Goal: Information Seeking & Learning: Learn about a topic

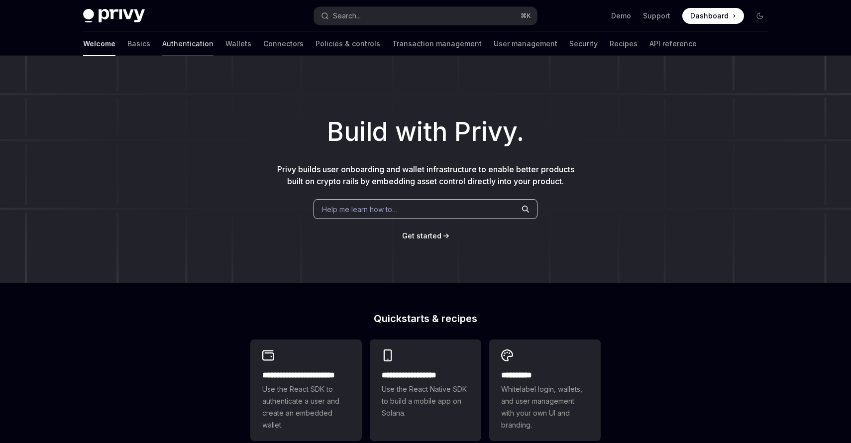
click at [162, 48] on link "Authentication" at bounding box center [187, 44] width 51 height 24
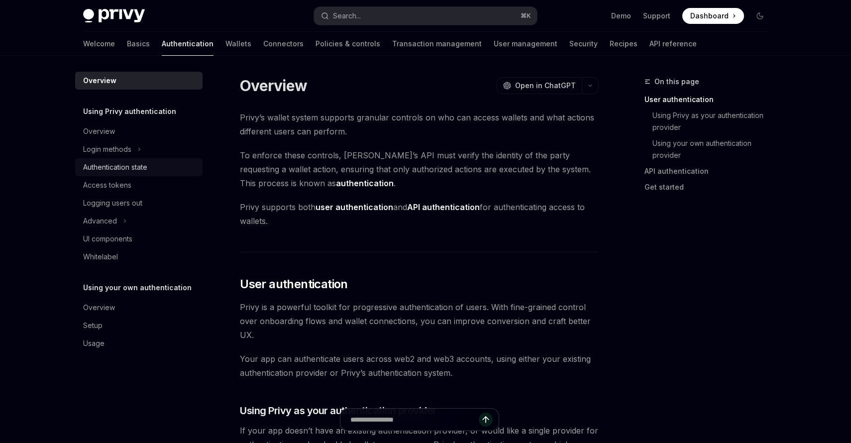
click at [106, 171] on div "Authentication state" at bounding box center [115, 167] width 64 height 12
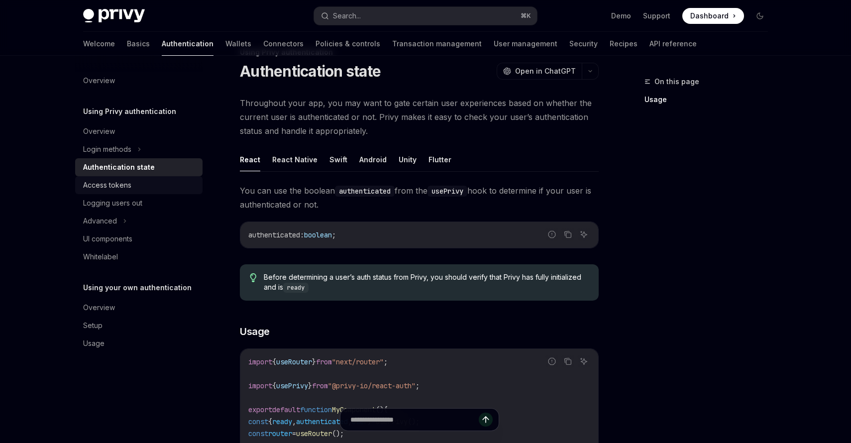
scroll to position [30, 0]
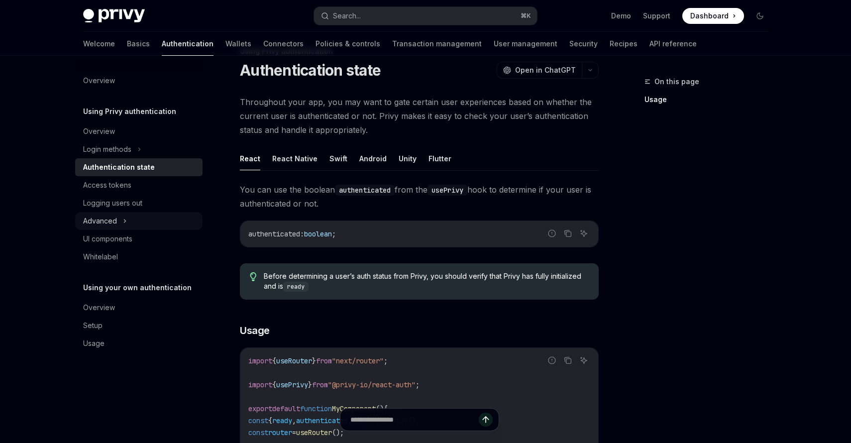
click at [108, 226] on div "Advanced" at bounding box center [100, 221] width 34 height 12
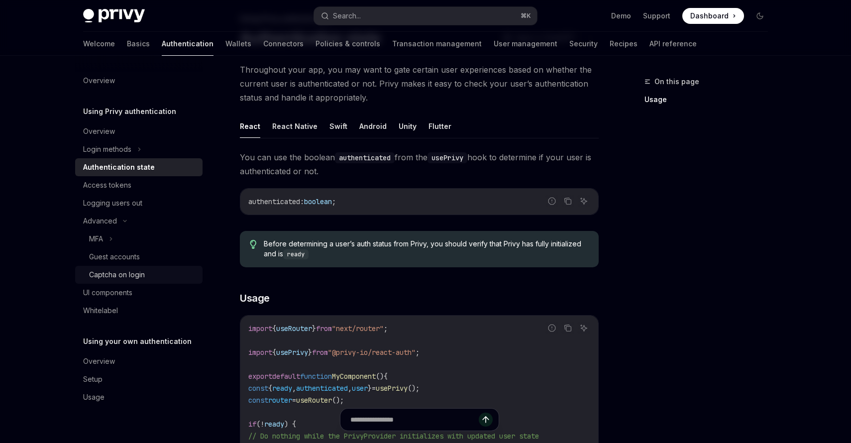
scroll to position [61, 0]
click at [107, 273] on div "Captcha on login" at bounding box center [117, 275] width 56 height 12
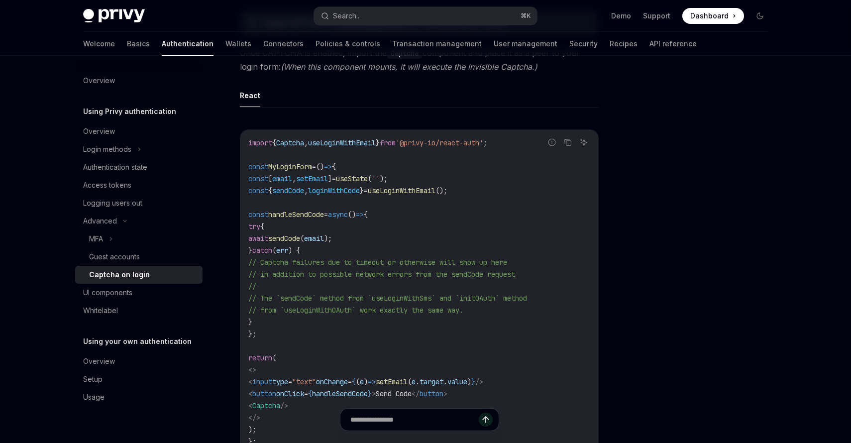
scroll to position [186, 0]
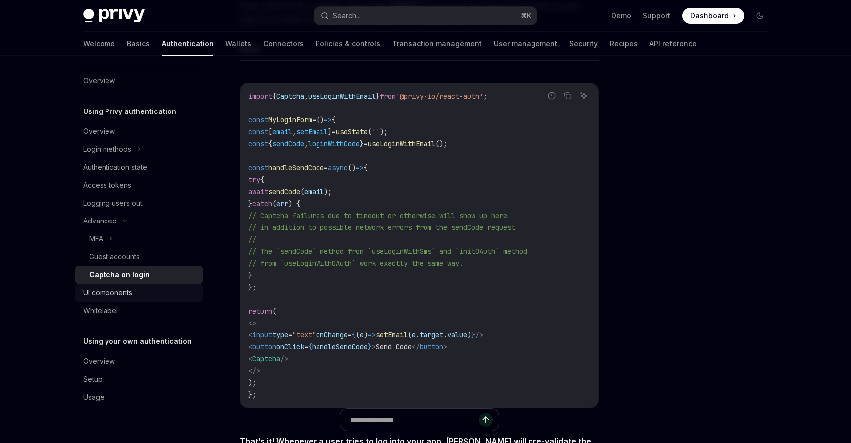
click at [101, 293] on div "UI components" at bounding box center [107, 293] width 49 height 12
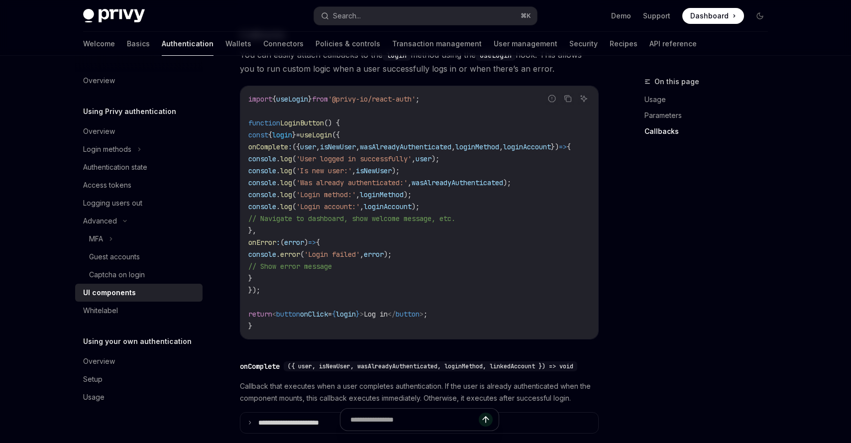
scroll to position [1226, 0]
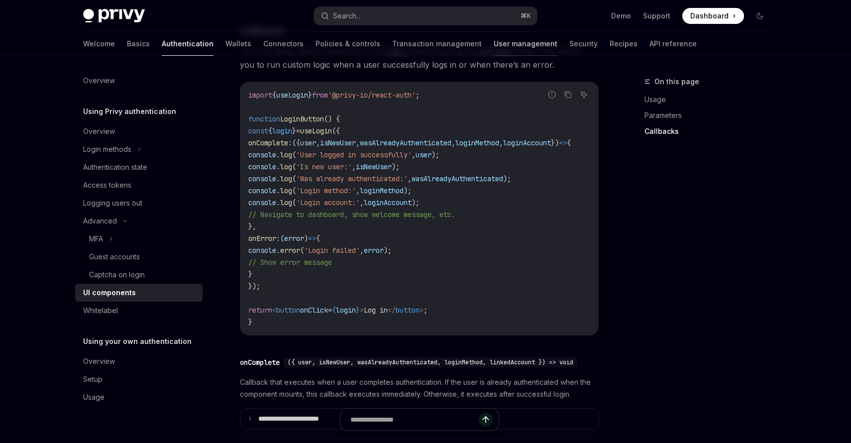
click at [494, 47] on link "User management" at bounding box center [526, 44] width 64 height 24
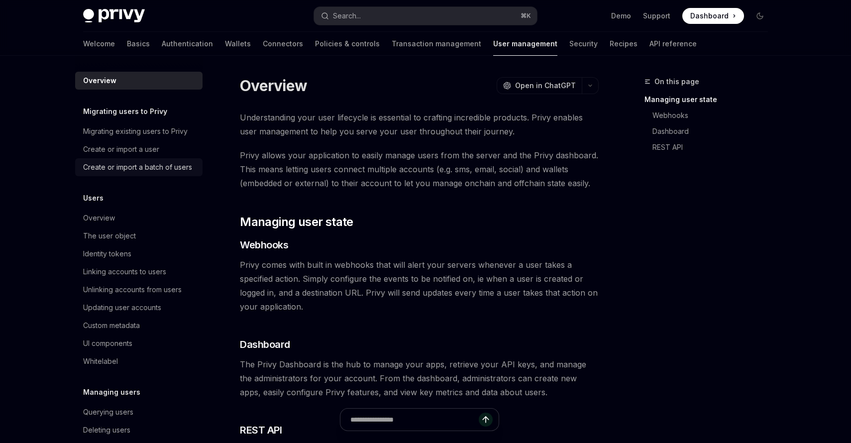
click at [149, 173] on div "Create or import a batch of users" at bounding box center [137, 167] width 109 height 12
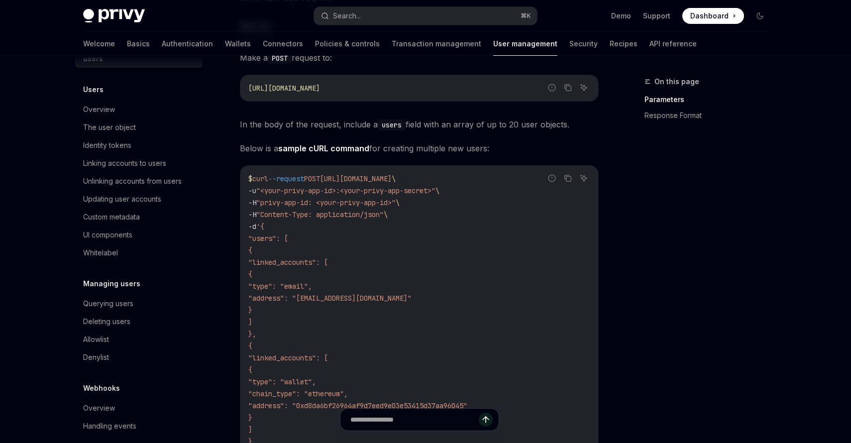
scroll to position [120, 0]
click at [92, 352] on div "Denylist" at bounding box center [96, 358] width 26 height 12
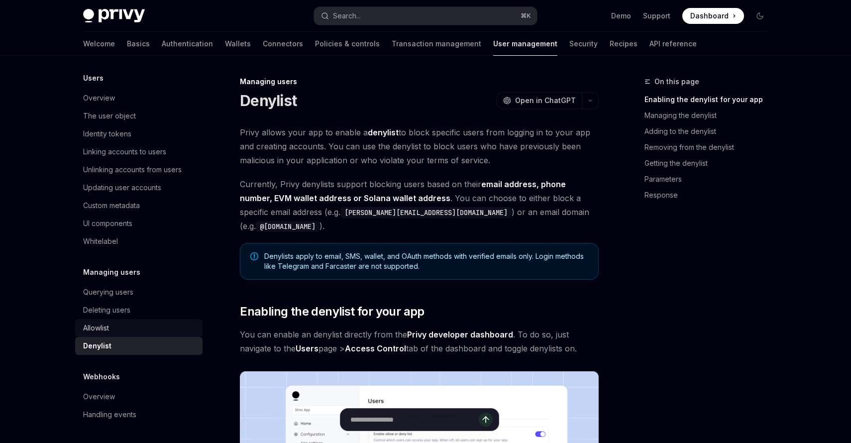
click at [95, 323] on div "Allowlist" at bounding box center [96, 328] width 26 height 12
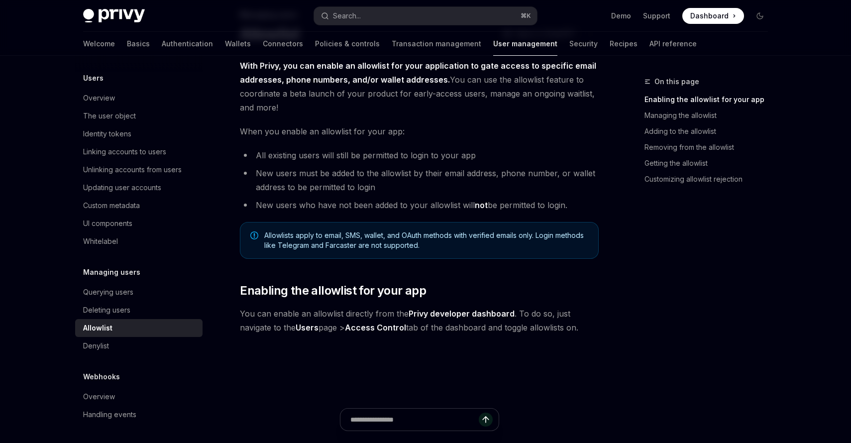
scroll to position [66, 0]
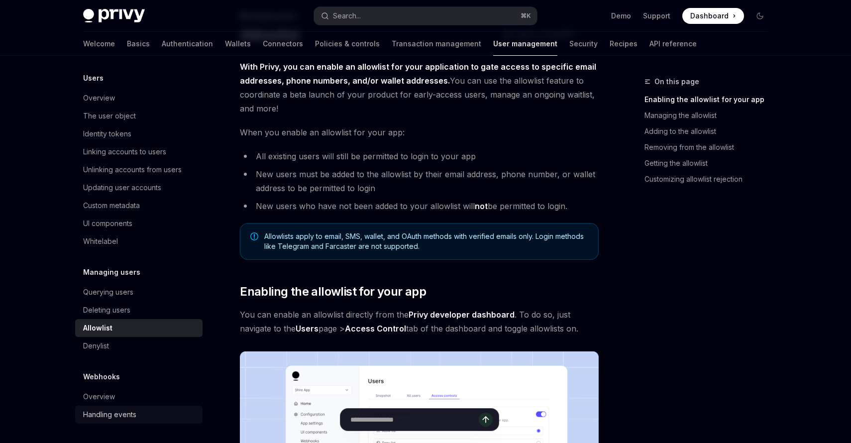
click at [97, 415] on div "Handling events" at bounding box center [109, 415] width 53 height 12
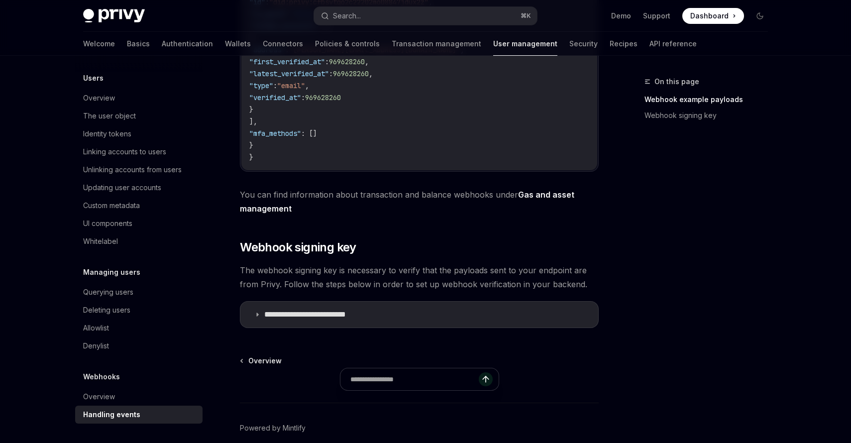
scroll to position [444, 0]
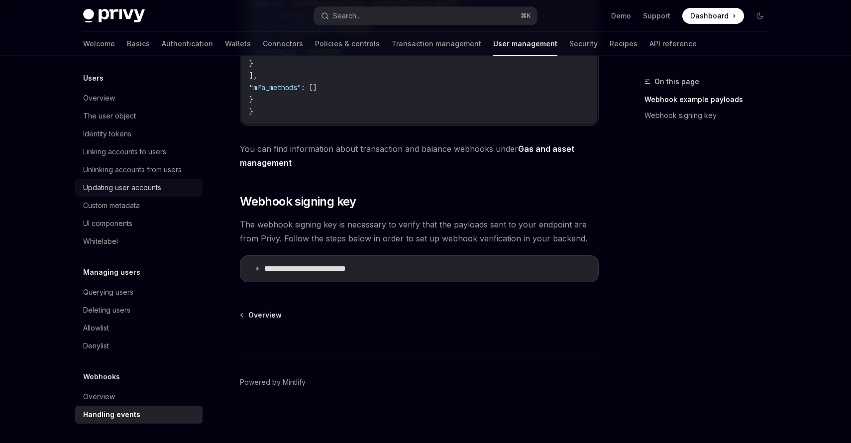
click at [106, 189] on div "Updating user accounts" at bounding box center [122, 188] width 78 height 12
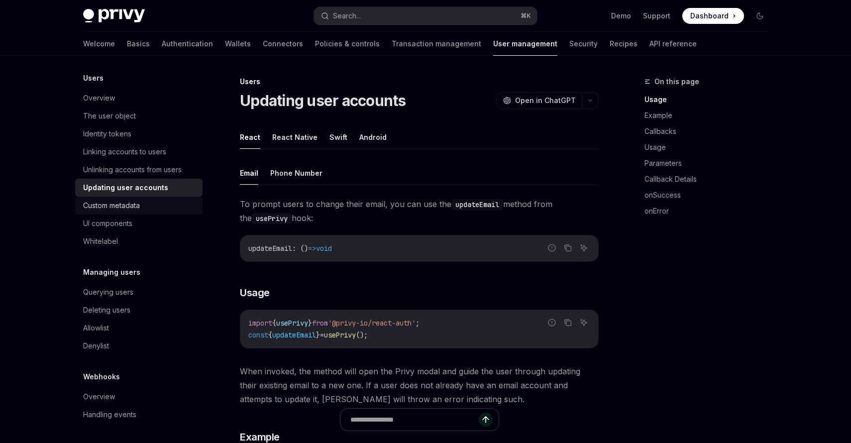
click at [117, 205] on div "Custom metadata" at bounding box center [111, 206] width 57 height 12
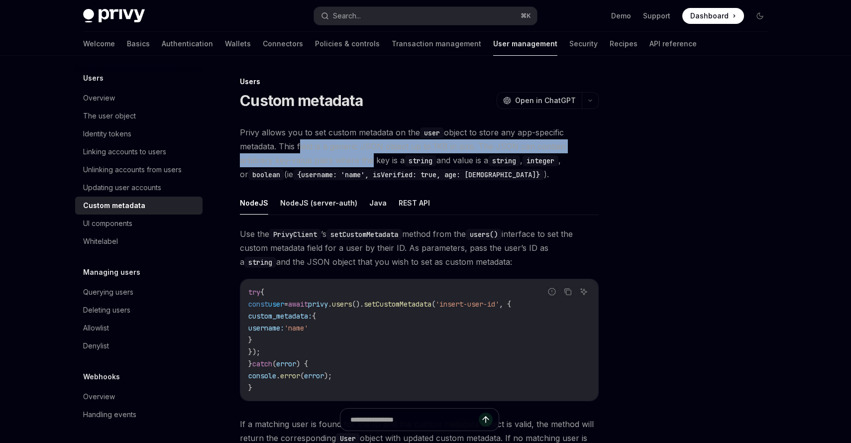
drag, startPoint x: 300, startPoint y: 147, endPoint x: 333, endPoint y: 163, distance: 36.5
click at [333, 163] on span "Privy allows you to set custom metadata on the user object to store any app-spe…" at bounding box center [419, 153] width 359 height 56
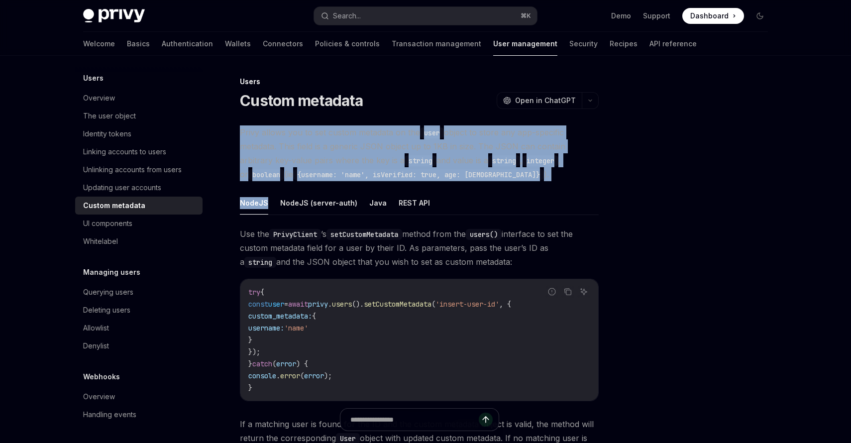
drag, startPoint x: 239, startPoint y: 131, endPoint x: 318, endPoint y: 181, distance: 93.4
click at [318, 181] on div "Privy allows you to set custom metadata on the user object to store any app-spe…" at bounding box center [419, 299] width 359 height 348
click at [313, 144] on span "Privy allows you to set custom metadata on the user object to store any app-spe…" at bounding box center [419, 153] width 359 height 56
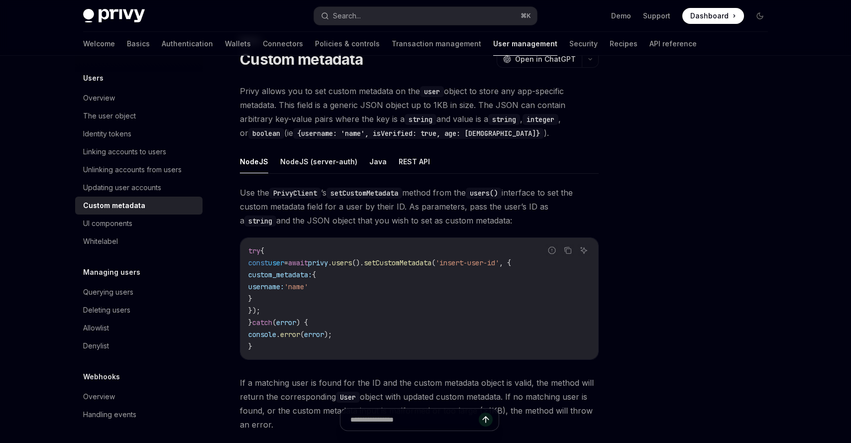
scroll to position [36, 0]
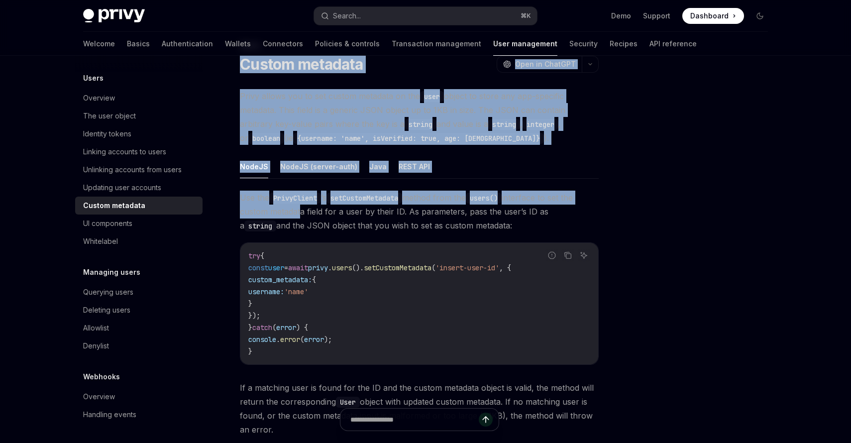
drag, startPoint x: 241, startPoint y: 65, endPoint x: 300, endPoint y: 209, distance: 155.7
click at [300, 209] on div "Users Custom metadata OpenAI Open in ChatGPT OpenAI Open in ChatGPT Privy allow…" at bounding box center [326, 318] width 550 height 558
click at [300, 209] on span "Use the PrivyClient ’s setCustomMetadata method from the users() interface to s…" at bounding box center [419, 212] width 359 height 42
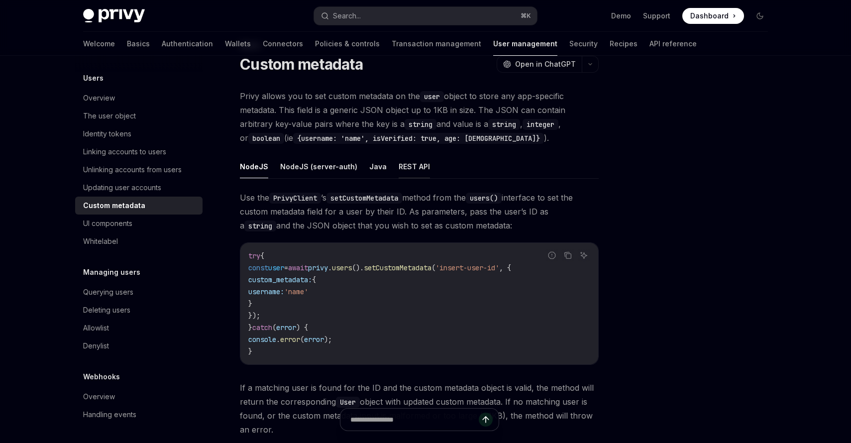
click at [408, 159] on button "REST API" at bounding box center [414, 166] width 31 height 23
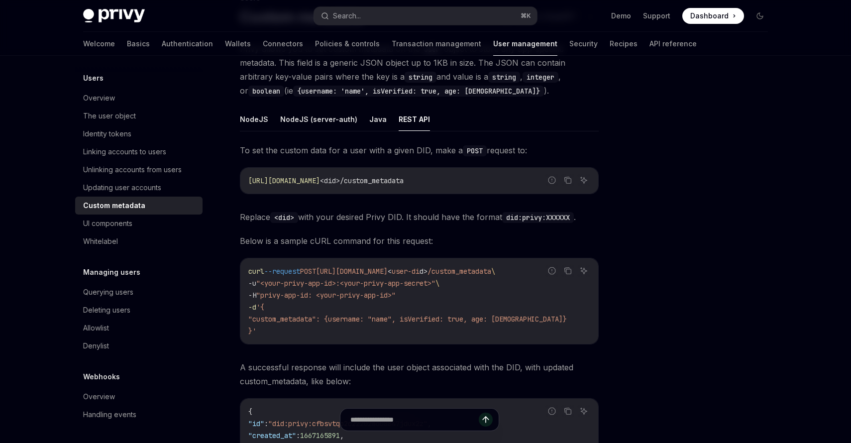
scroll to position [10, 0]
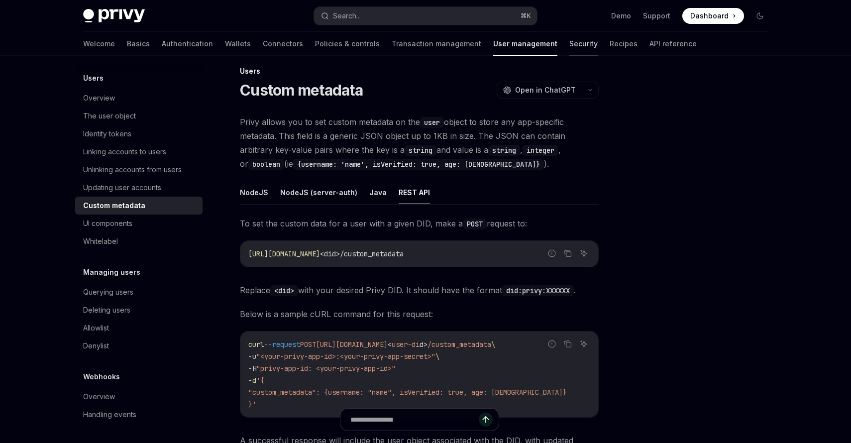
click at [570, 39] on link "Security" at bounding box center [584, 44] width 28 height 24
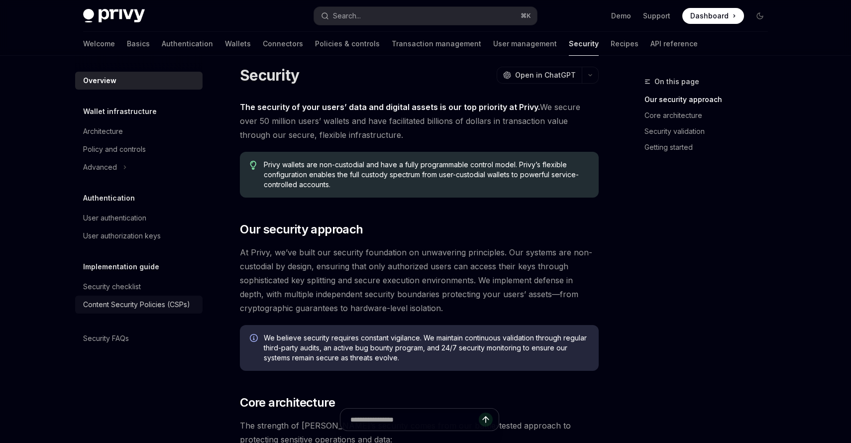
click at [162, 309] on div "Content Security Policies (CSPs)" at bounding box center [136, 305] width 107 height 12
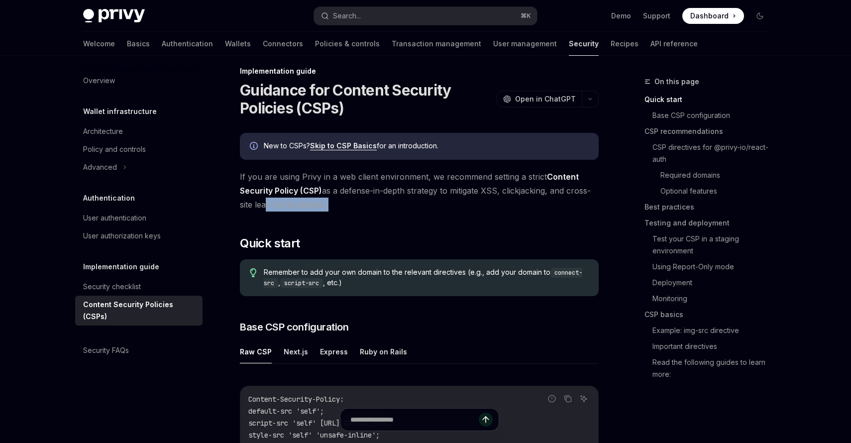
drag, startPoint x: 380, startPoint y: 217, endPoint x: 263, endPoint y: 205, distance: 118.1
click at [263, 205] on span "If you are using Privy in a web client environment, we recommend setting a stri…" at bounding box center [419, 191] width 359 height 42
click at [611, 48] on link "Recipes" at bounding box center [625, 44] width 28 height 24
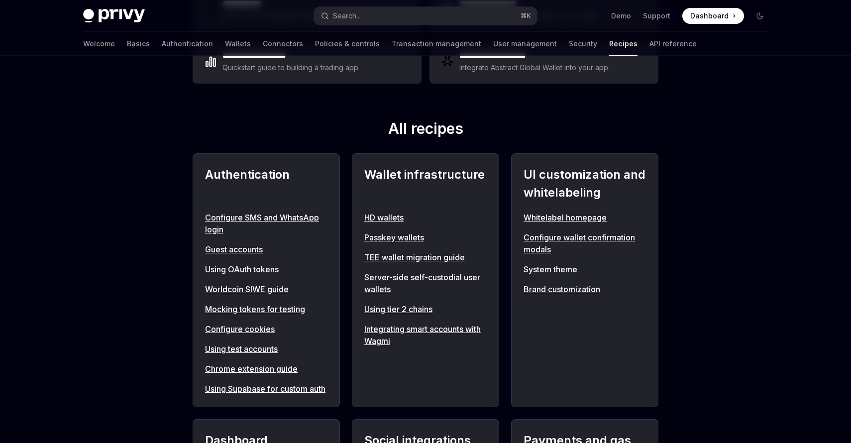
scroll to position [384, 0]
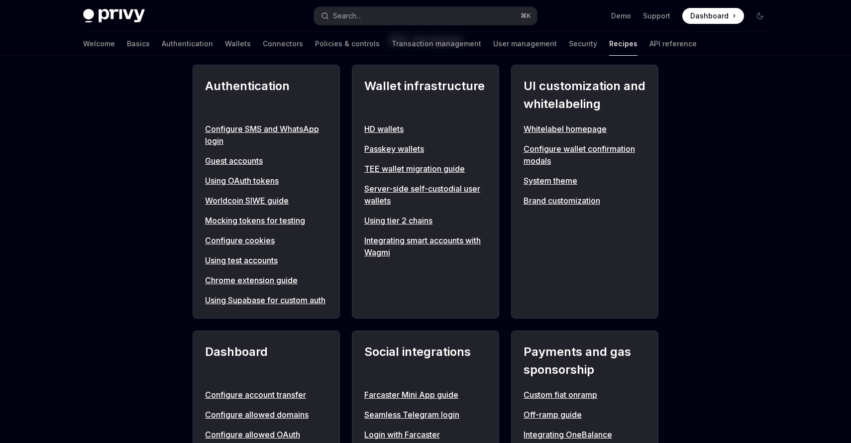
click at [547, 205] on link "Brand customization" at bounding box center [585, 201] width 122 height 12
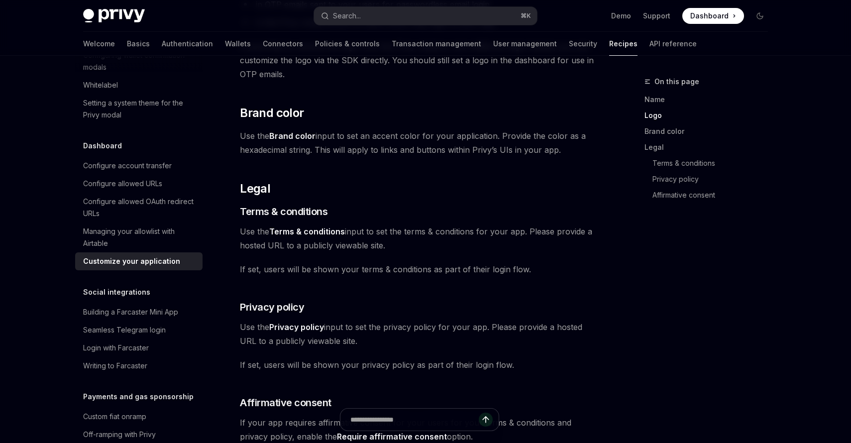
scroll to position [384, 0]
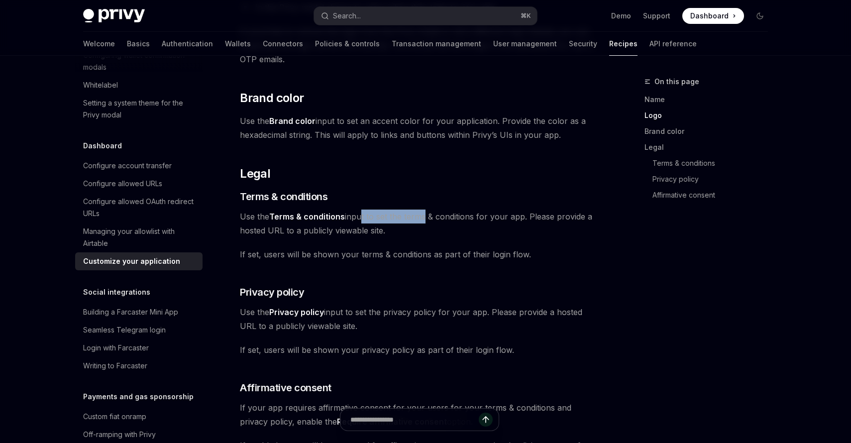
drag, startPoint x: 359, startPoint y: 217, endPoint x: 423, endPoint y: 217, distance: 63.7
click at [423, 217] on span "Use the Terms & conditions input to set the terms & conditions for your app. Pl…" at bounding box center [419, 224] width 359 height 28
drag, startPoint x: 283, startPoint y: 231, endPoint x: 366, endPoint y: 232, distance: 83.6
click at [366, 232] on span "Use the Terms & conditions input to set the terms & conditions for your app. Pl…" at bounding box center [419, 224] width 359 height 28
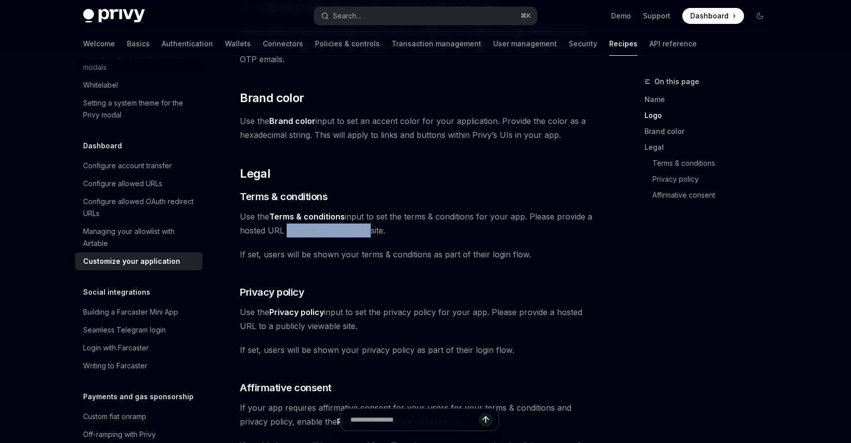
click at [366, 232] on span "Use the Terms & conditions input to set the terms & conditions for your app. Pl…" at bounding box center [419, 224] width 359 height 28
drag, startPoint x: 304, startPoint y: 234, endPoint x: 396, endPoint y: 235, distance: 92.1
click at [396, 235] on span "Use the Terms & conditions input to set the terms & conditions for your app. Pl…" at bounding box center [419, 224] width 359 height 28
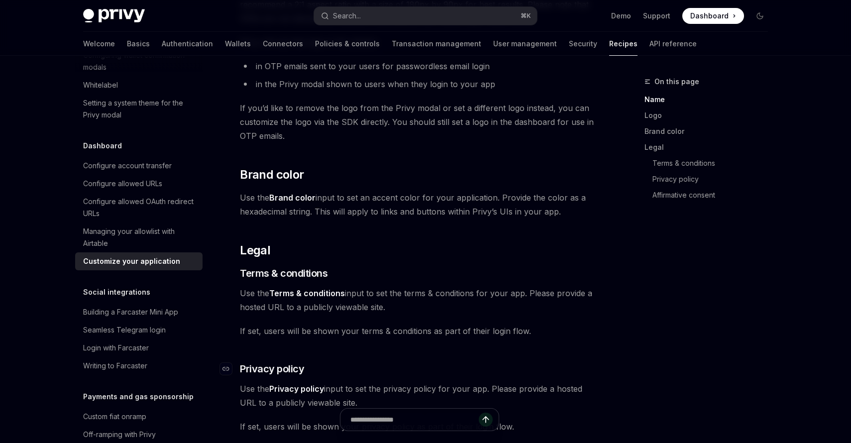
scroll to position [0, 0]
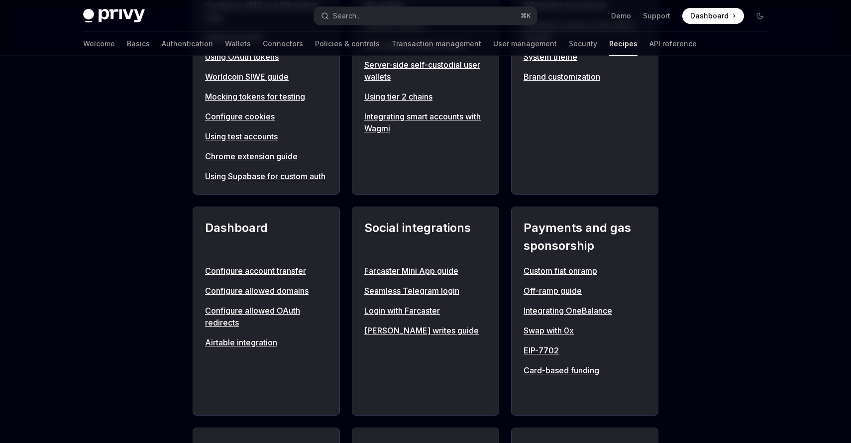
scroll to position [509, 0]
click at [563, 276] on link "Custom fiat onramp" at bounding box center [585, 270] width 122 height 12
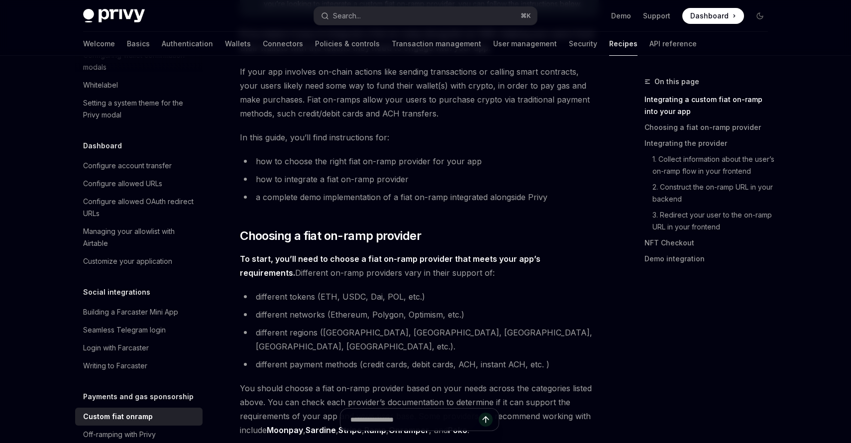
scroll to position [201, 0]
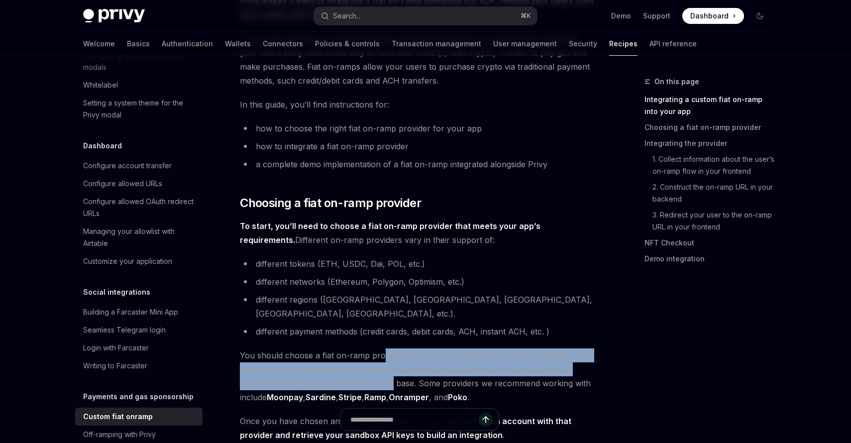
drag, startPoint x: 388, startPoint y: 369, endPoint x: 382, endPoint y: 344, distance: 26.0
click at [382, 349] on span "You should choose a fiat on-ramp provider based on your needs across the catego…" at bounding box center [419, 377] width 359 height 56
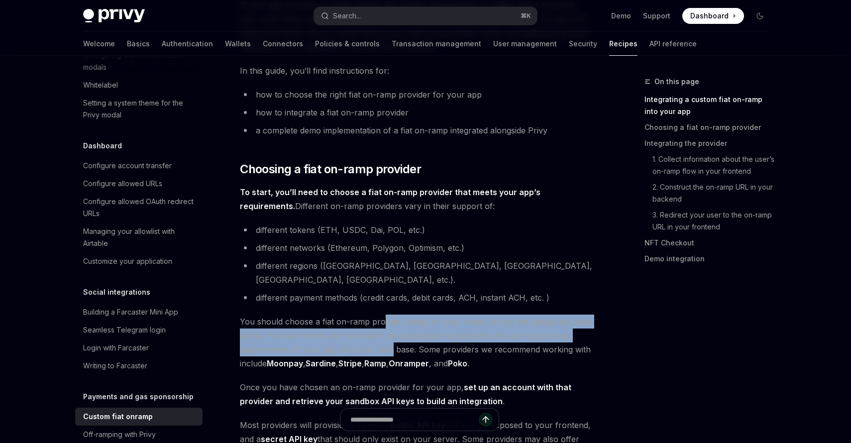
scroll to position [238, 0]
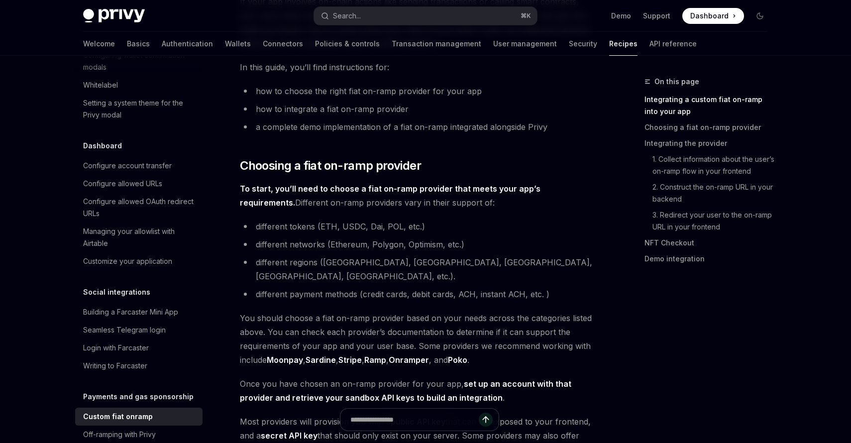
click at [384, 377] on span "Once you have chosen an on-ramp provider for your app, set up an account with t…" at bounding box center [419, 391] width 359 height 28
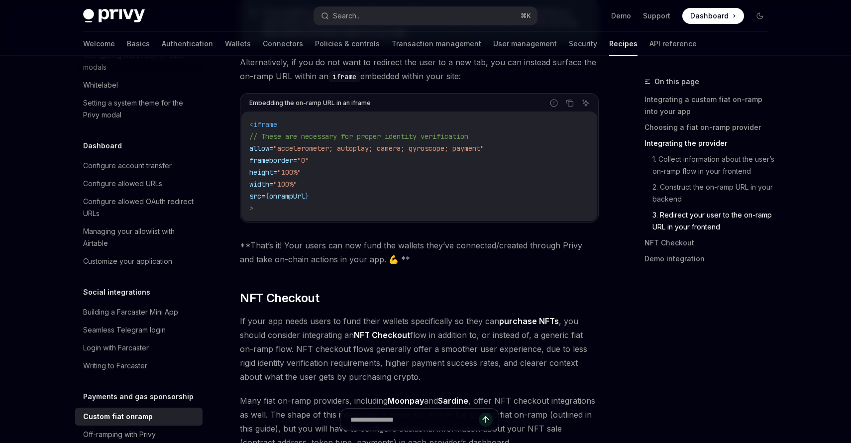
scroll to position [3403, 0]
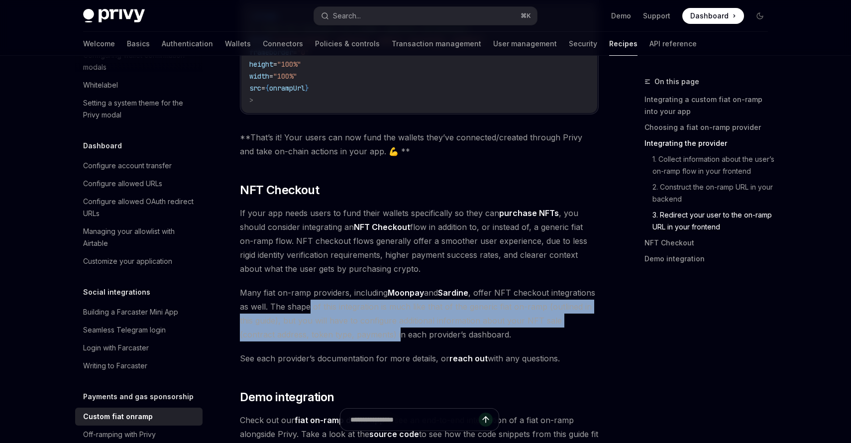
drag, startPoint x: 308, startPoint y: 246, endPoint x: 363, endPoint y: 268, distance: 59.5
click at [363, 286] on span "Many fiat on-ramp providers, including Moonpay and Sardine , offer NFT checkout…" at bounding box center [419, 314] width 359 height 56
drag, startPoint x: 383, startPoint y: 270, endPoint x: 321, endPoint y: 238, distance: 70.1
click at [321, 286] on span "Many fiat on-ramp providers, including Moonpay and Sardine , offer NFT checkout…" at bounding box center [419, 314] width 359 height 56
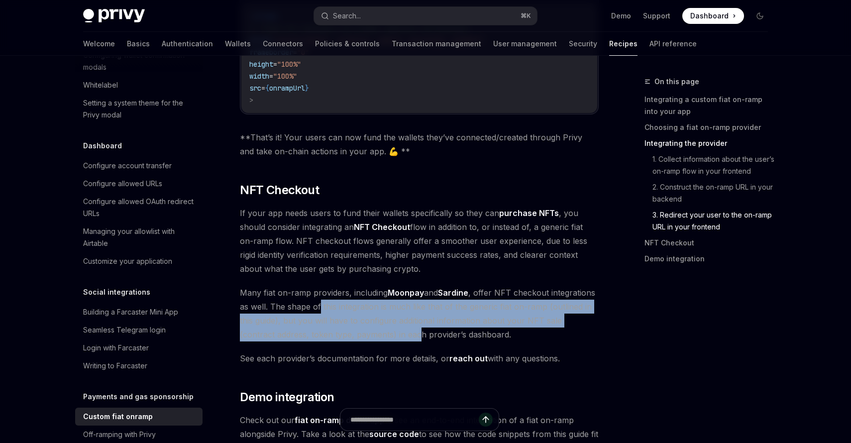
click at [321, 286] on span "Many fiat on-ramp providers, including Moonpay and Sardine , offer NFT checkout…" at bounding box center [419, 314] width 359 height 56
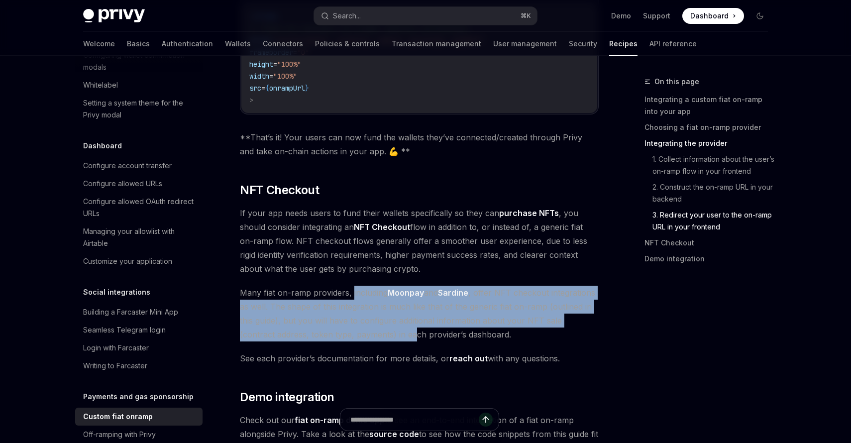
drag, startPoint x: 377, startPoint y: 268, endPoint x: 352, endPoint y: 236, distance: 41.4
click at [352, 286] on span "Many fiat on-ramp providers, including Moonpay and Sardine , offer NFT checkout…" at bounding box center [419, 314] width 359 height 56
click at [366, 286] on span "Many fiat on-ramp providers, including Moonpay and Sardine , offer NFT checkout…" at bounding box center [419, 314] width 359 height 56
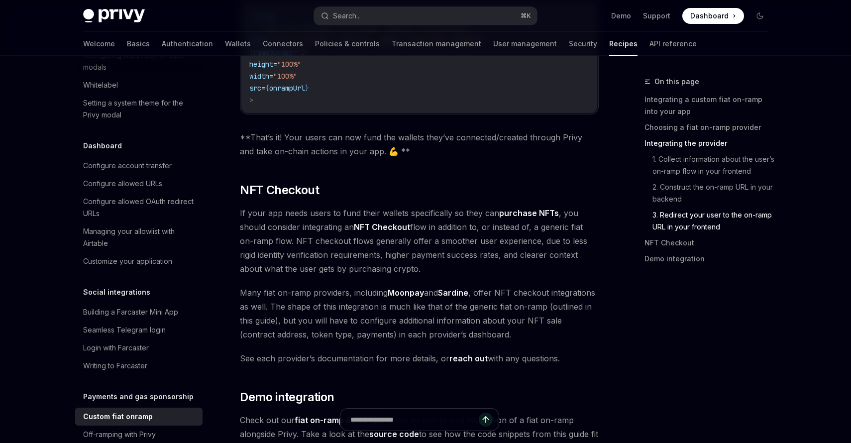
click at [458, 288] on link "Sardine" at bounding box center [453, 293] width 30 height 10
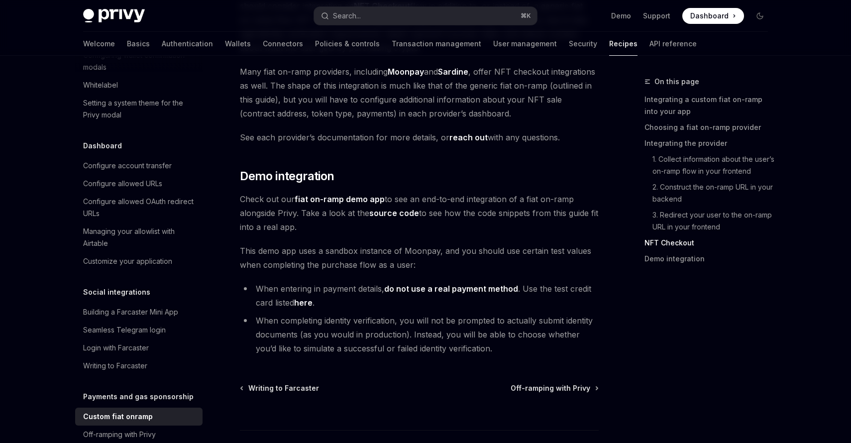
scroll to position [3635, 0]
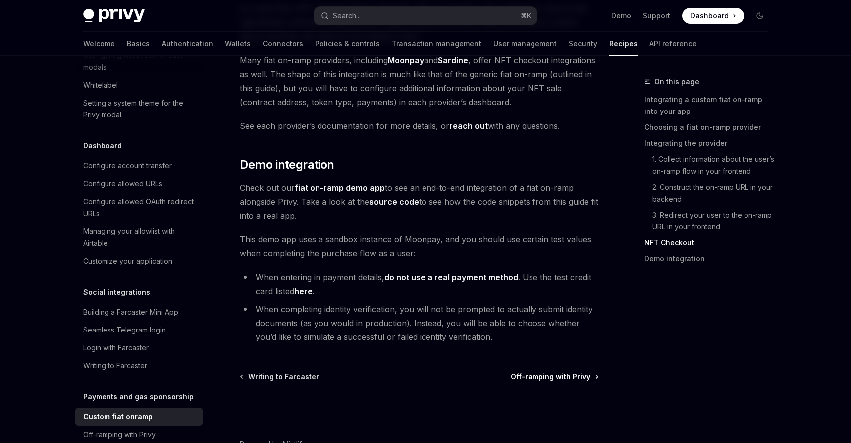
click at [559, 372] on span "Off-ramping with Privy" at bounding box center [551, 377] width 80 height 10
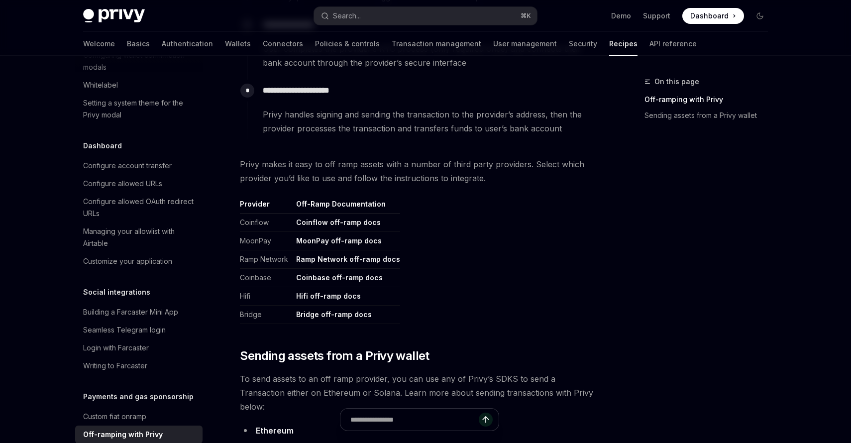
scroll to position [413, 0]
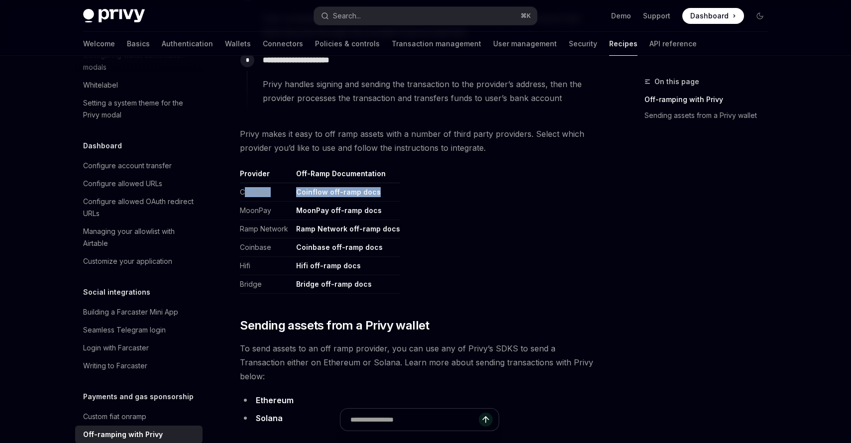
drag, startPoint x: 242, startPoint y: 193, endPoint x: 388, endPoint y: 191, distance: 145.4
click at [388, 191] on tr "Coinflow Coinflow off-ramp docs" at bounding box center [320, 192] width 160 height 18
click at [388, 191] on td "Coinflow off-ramp docs" at bounding box center [346, 192] width 108 height 18
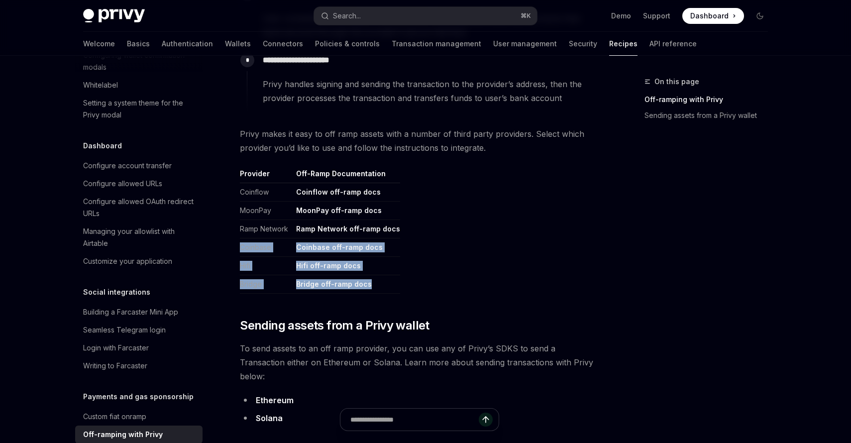
drag, startPoint x: 397, startPoint y: 283, endPoint x: 315, endPoint y: 235, distance: 95.1
click at [315, 235] on table "Provider Off-Ramp Documentation Coinflow Coinflow off-ramp docs MoonPay MoonPay…" at bounding box center [419, 231] width 359 height 125
click at [427, 257] on table "Provider Off-Ramp Documentation Coinflow Coinflow off-ramp docs MoonPay MoonPay…" at bounding box center [419, 231] width 359 height 125
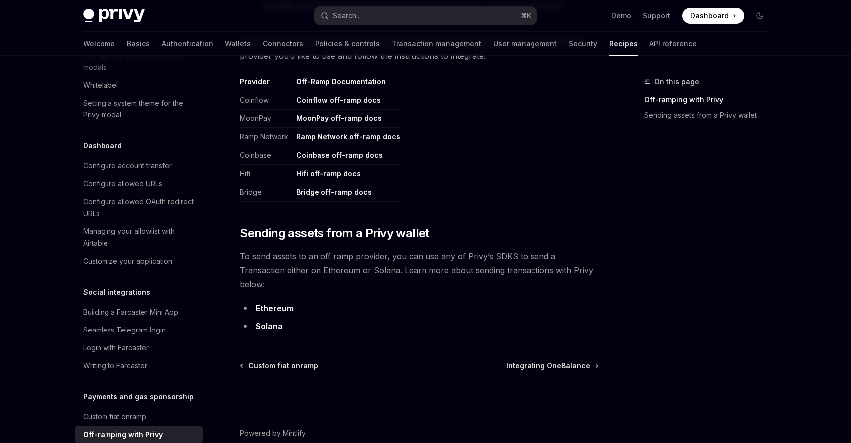
scroll to position [506, 0]
drag, startPoint x: 308, startPoint y: 255, endPoint x: 407, endPoint y: 255, distance: 99.6
click at [407, 255] on span "To send assets to an off ramp provider, you can use any of Privy’s SDKS to send…" at bounding box center [419, 269] width 359 height 42
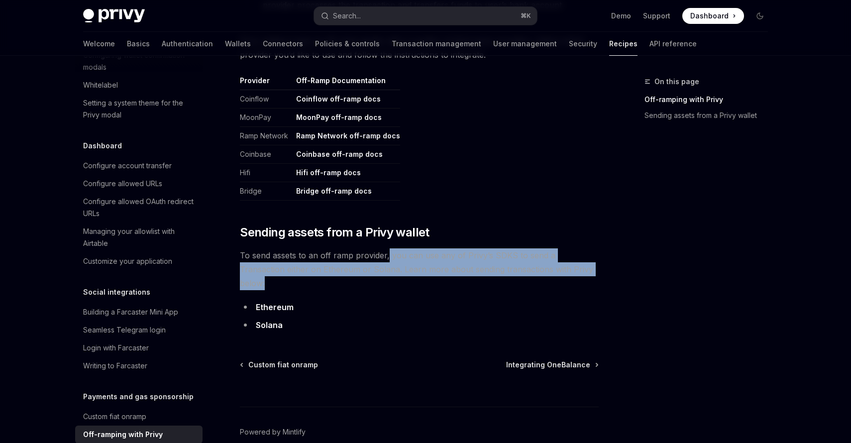
drag, startPoint x: 387, startPoint y: 255, endPoint x: 478, endPoint y: 276, distance: 93.0
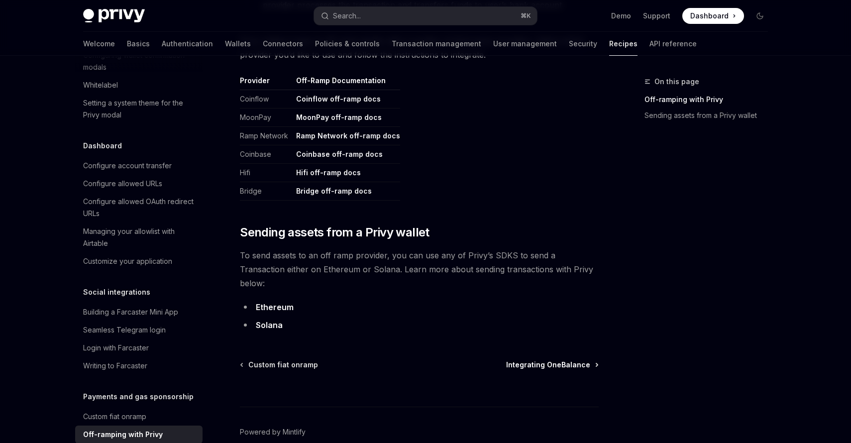
click at [555, 360] on span "Integrating OneBalance" at bounding box center [548, 365] width 84 height 10
type textarea "*"
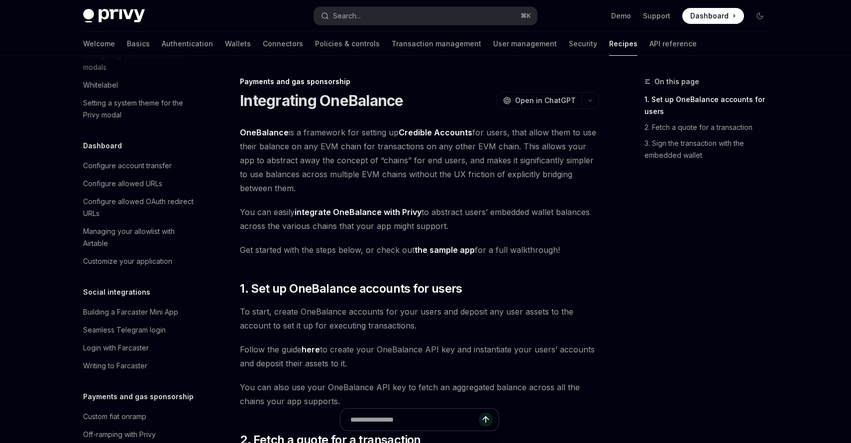
scroll to position [751, 0]
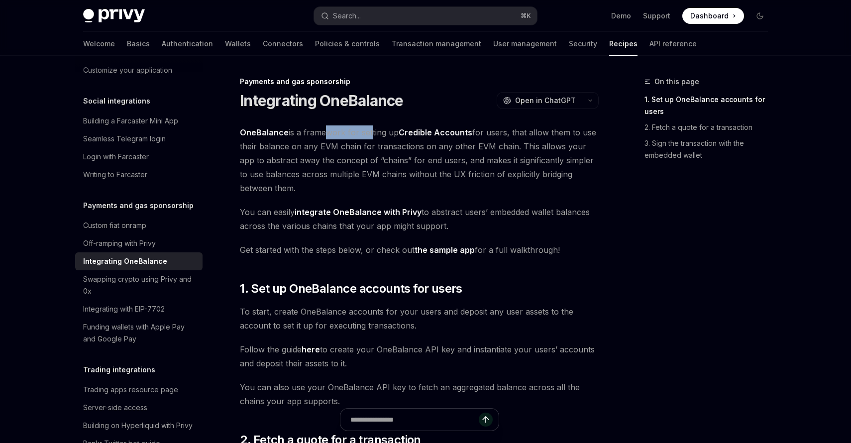
drag, startPoint x: 318, startPoint y: 136, endPoint x: 366, endPoint y: 136, distance: 47.8
click at [366, 136] on span "OneBalance is a framework for setting up Credible Accounts for users, that allo…" at bounding box center [419, 160] width 359 height 70
drag, startPoint x: 363, startPoint y: 134, endPoint x: 511, endPoint y: 131, distance: 147.4
click at [511, 131] on span "OneBalance is a framework for setting up Credible Accounts for users, that allo…" at bounding box center [419, 160] width 359 height 70
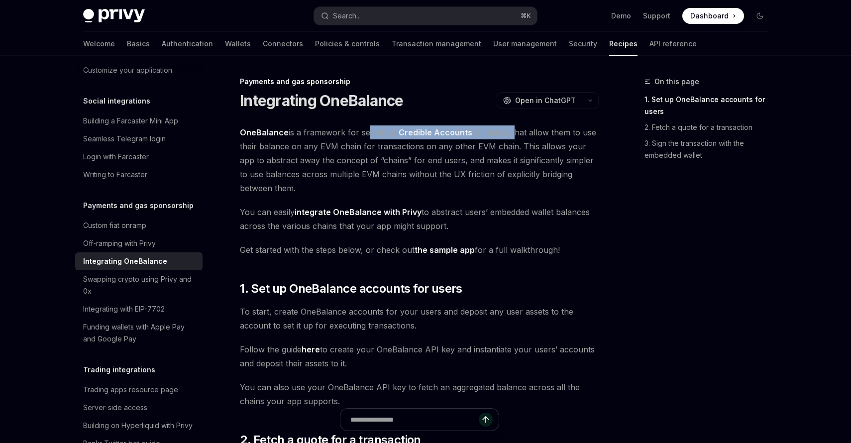
click at [511, 131] on span "OneBalance is a framework for setting up Credible Accounts for users, that allo…" at bounding box center [419, 160] width 359 height 70
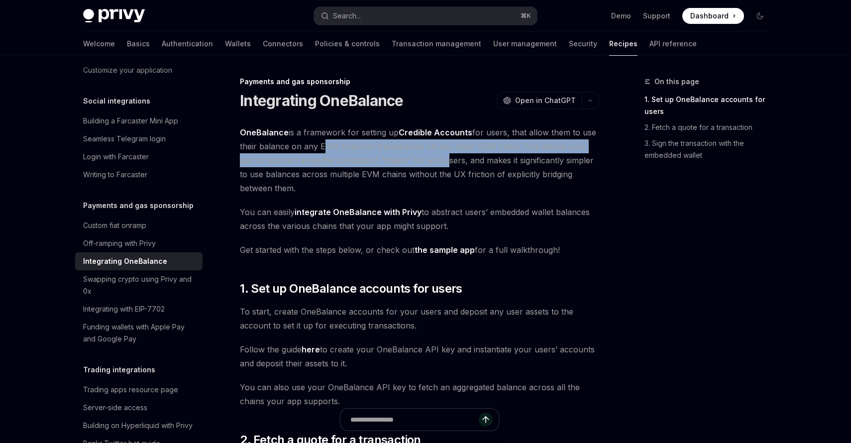
drag, startPoint x: 323, startPoint y: 146, endPoint x: 426, endPoint y: 168, distance: 105.4
click at [426, 166] on span "OneBalance is a framework for setting up Credible Accounts for users, that allo…" at bounding box center [419, 160] width 359 height 70
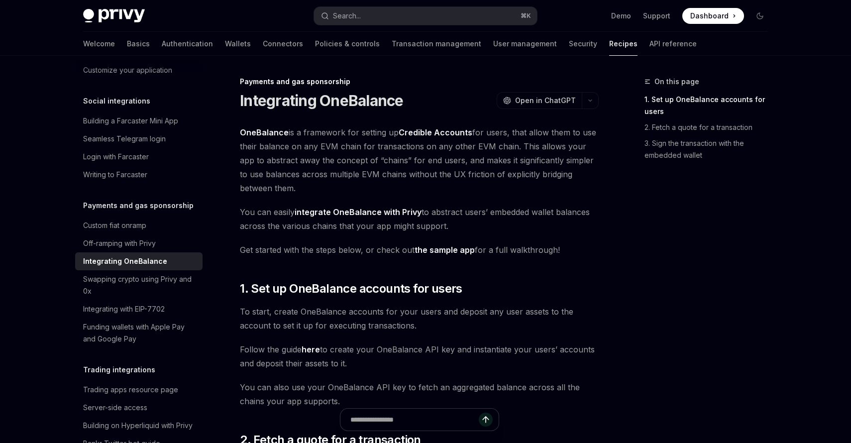
click at [426, 170] on span "OneBalance is a framework for setting up Credible Accounts for users, that allo…" at bounding box center [419, 160] width 359 height 70
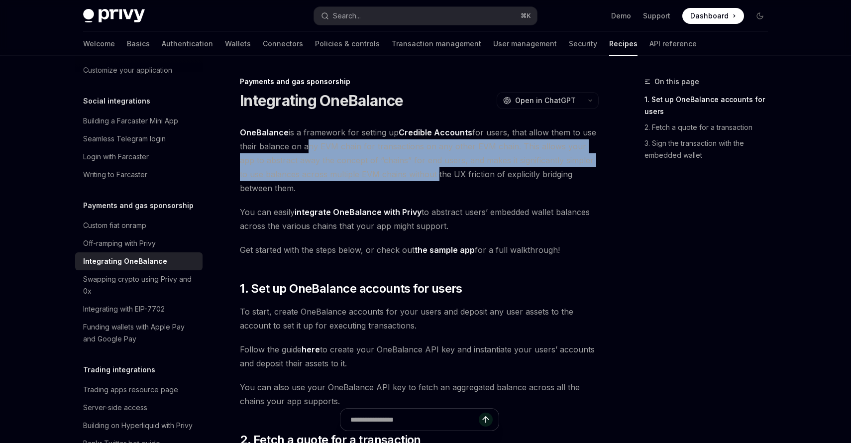
drag, startPoint x: 418, startPoint y: 174, endPoint x: 305, endPoint y: 145, distance: 117.0
click at [305, 145] on span "OneBalance is a framework for setting up Credible Accounts for users, that allo…" at bounding box center [419, 160] width 359 height 70
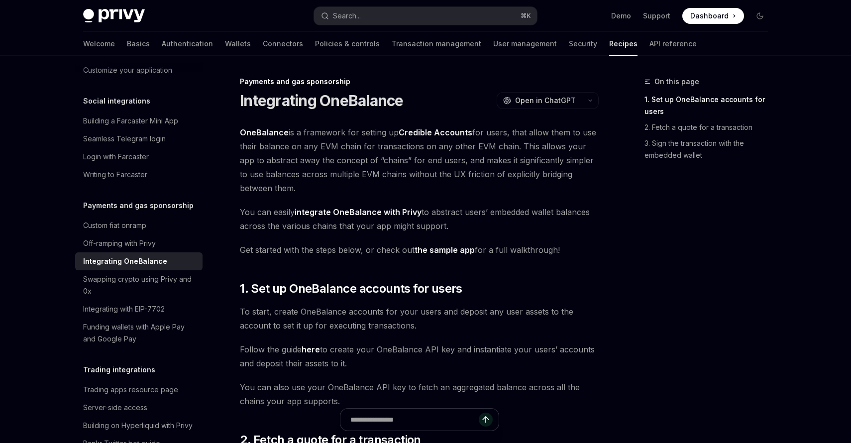
click at [451, 253] on link "the sample app" at bounding box center [445, 250] width 60 height 10
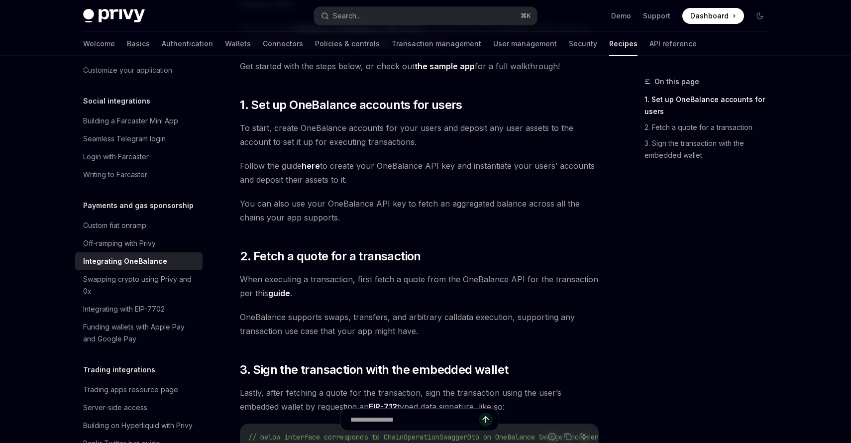
scroll to position [185, 0]
